Goal: Task Accomplishment & Management: Use online tool/utility

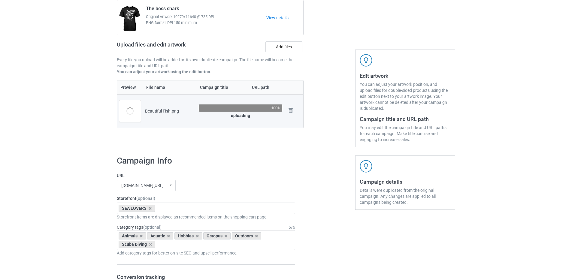
scroll to position [60, 0]
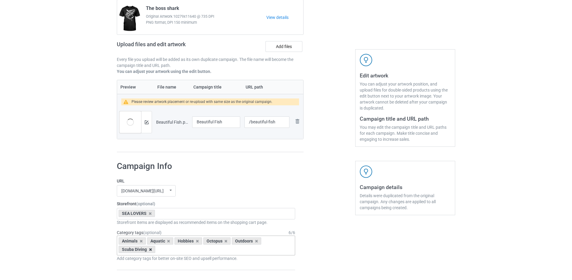
click at [149, 245] on div "Animals Aquatic Hobbies Octopus Outdoors Scuba Diving Age > 1-19 > 1 Age > 1-12…" at bounding box center [206, 246] width 178 height 20
click at [150, 249] on icon at bounding box center [150, 250] width 3 height 4
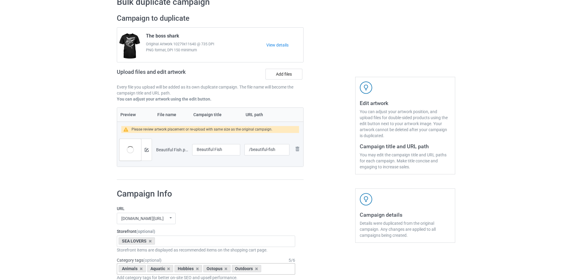
scroll to position [30, 0]
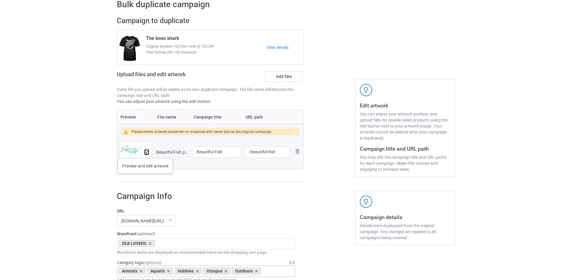
click at [145, 152] on img at bounding box center [147, 152] width 4 height 4
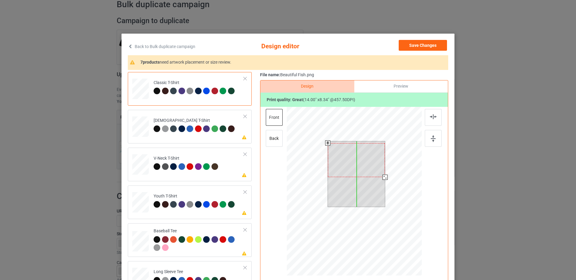
click at [345, 161] on div at bounding box center [356, 160] width 57 height 34
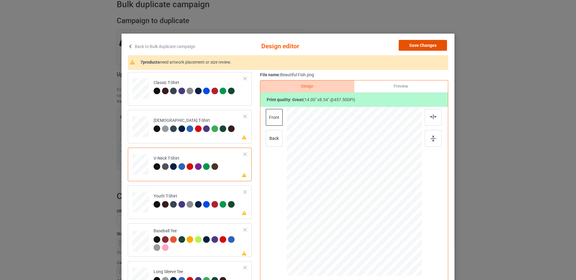
click at [420, 45] on button "Save Changes" at bounding box center [423, 45] width 48 height 11
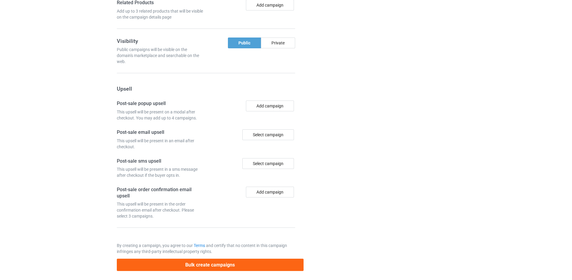
scroll to position [496, 0]
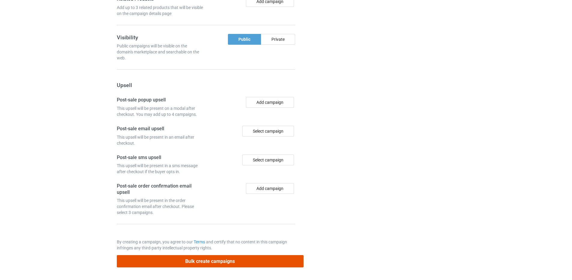
click at [190, 264] on button "Bulk create campaigns" at bounding box center [210, 261] width 187 height 12
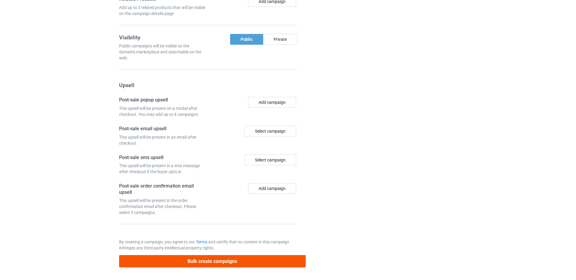
scroll to position [0, 0]
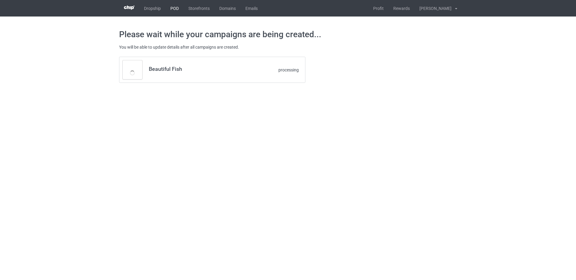
click at [177, 8] on link "POD" at bounding box center [175, 8] width 18 height 17
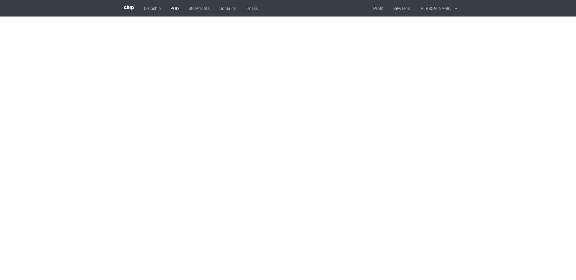
click at [175, 8] on link "POD" at bounding box center [175, 8] width 18 height 17
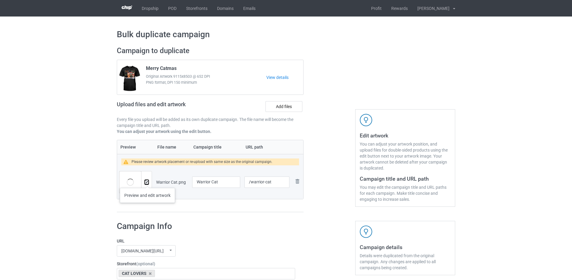
click at [147, 182] on img at bounding box center [147, 182] width 4 height 4
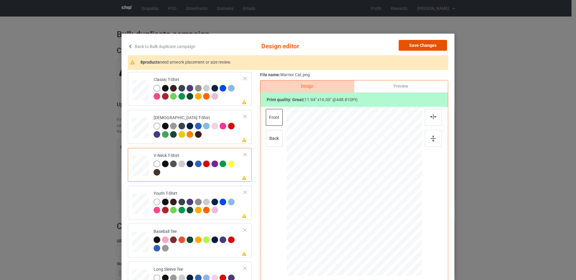
click at [424, 46] on button "Save Changes" at bounding box center [423, 45] width 48 height 11
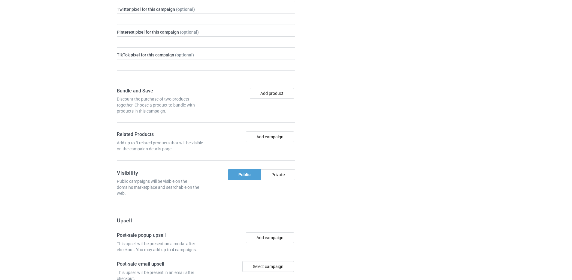
scroll to position [496, 0]
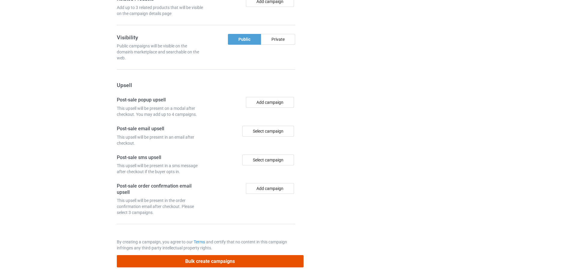
click at [215, 264] on button "Bulk create campaigns" at bounding box center [210, 261] width 187 height 12
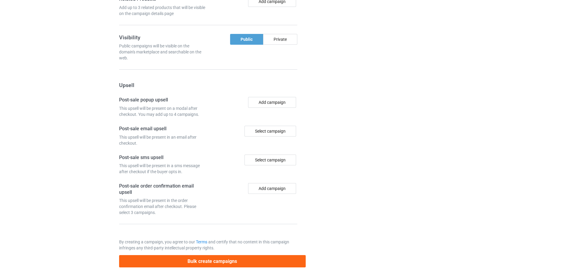
scroll to position [0, 0]
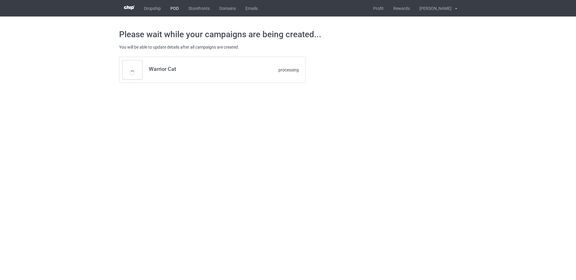
click at [179, 8] on link "POD" at bounding box center [175, 8] width 18 height 17
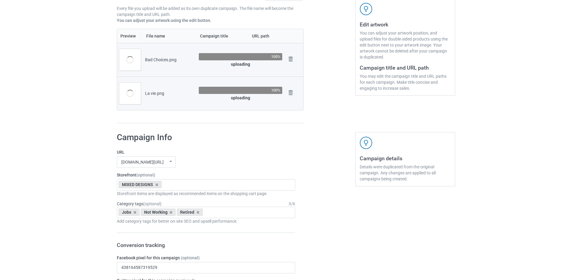
scroll to position [150, 0]
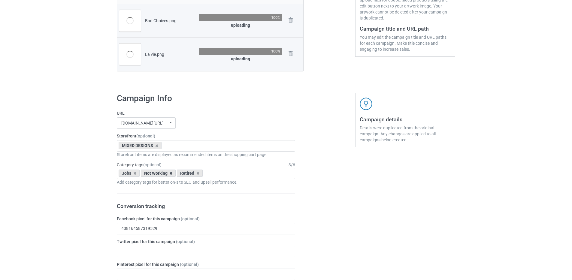
click at [171, 173] on icon at bounding box center [170, 173] width 3 height 4
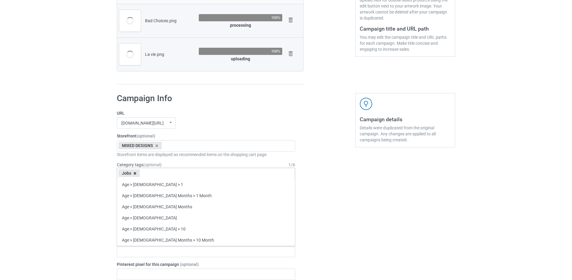
click at [134, 173] on icon at bounding box center [134, 173] width 3 height 4
click at [75, 163] on div "Bulk duplicate campaign Campaign to duplicate I am retired Original Artwork 490…" at bounding box center [286, 256] width 572 height 781
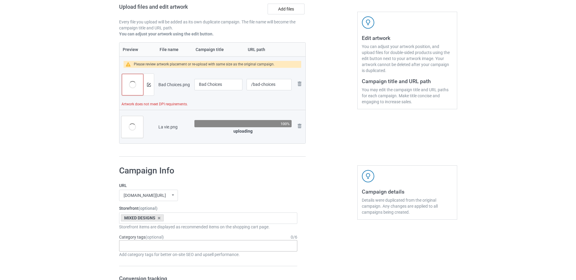
scroll to position [90, 0]
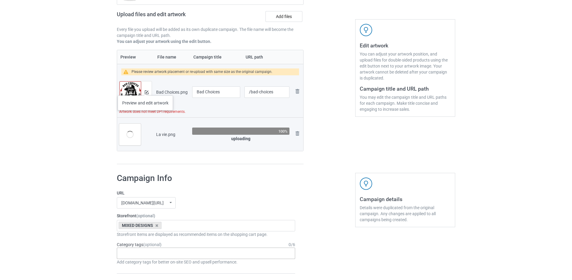
click at [145, 89] on div at bounding box center [146, 92] width 11 height 22
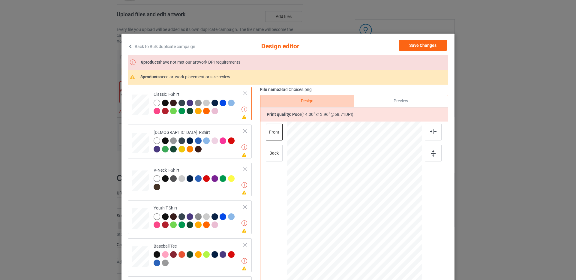
click at [128, 45] on icon at bounding box center [130, 46] width 5 height 4
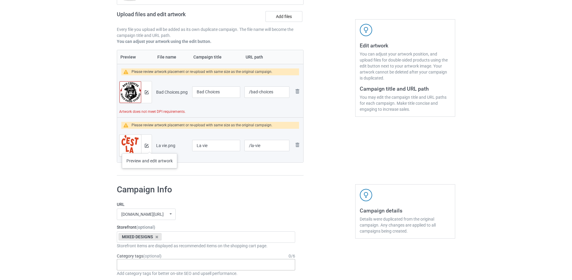
click at [149, 147] on div at bounding box center [146, 146] width 11 height 22
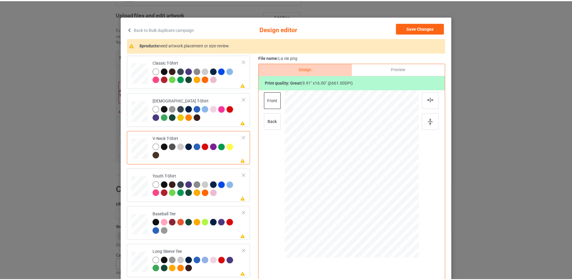
scroll to position [0, 0]
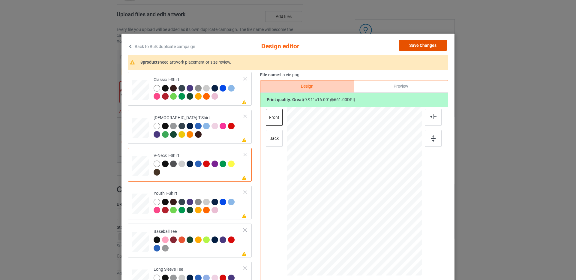
click at [404, 45] on button "Save Changes" at bounding box center [423, 45] width 48 height 11
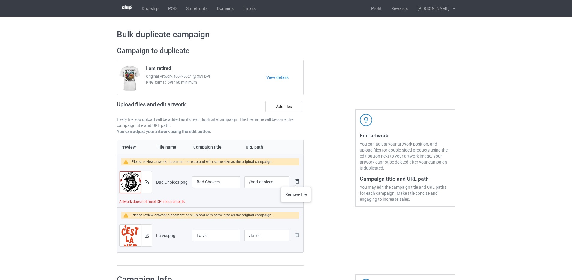
click at [296, 181] on img at bounding box center [296, 181] width 7 height 7
